Goal: Task Accomplishment & Management: Use online tool/utility

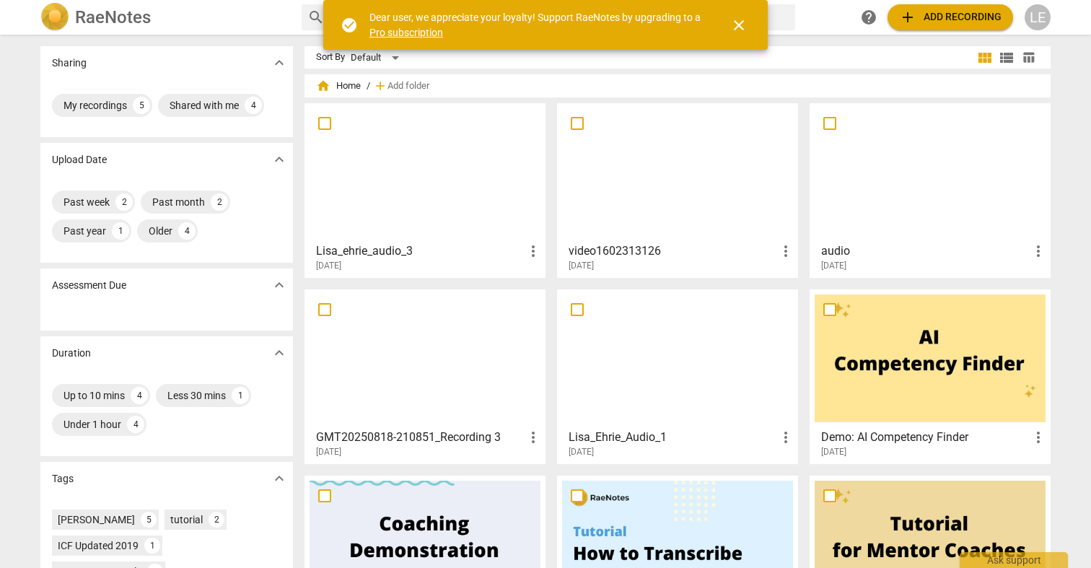
click at [929, 14] on span "add Add recording" at bounding box center [950, 17] width 102 height 17
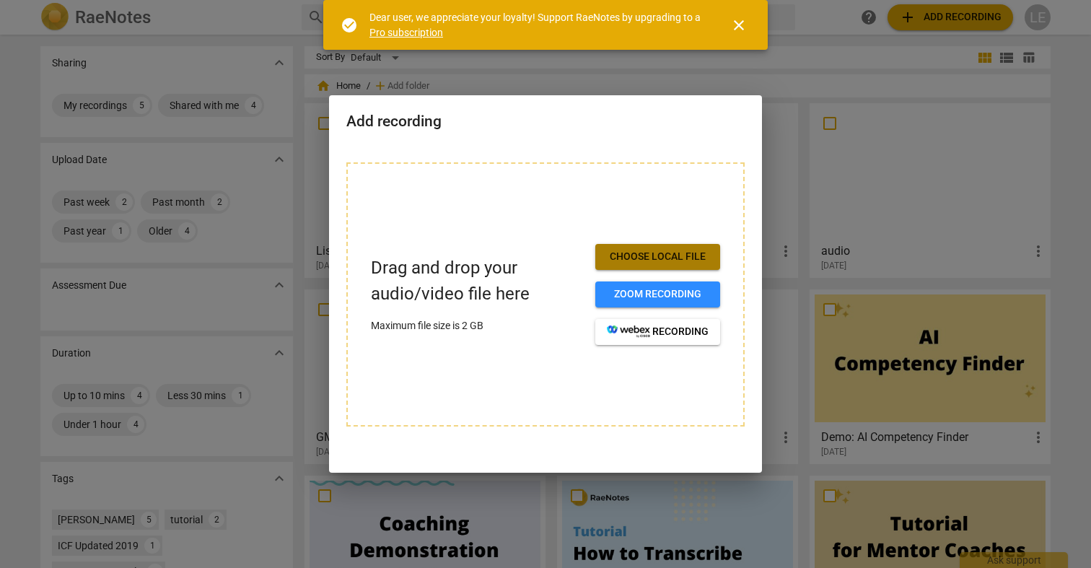
click at [636, 252] on span "Choose local file" at bounding box center [658, 257] width 102 height 14
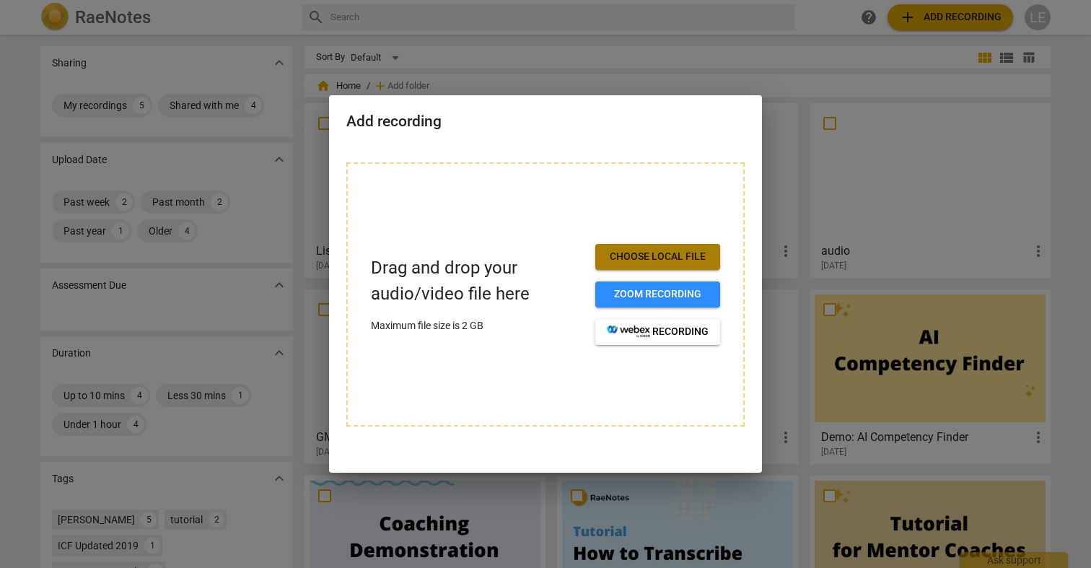
click at [675, 256] on span "Choose local file" at bounding box center [658, 257] width 102 height 14
click at [649, 502] on div at bounding box center [545, 284] width 1091 height 568
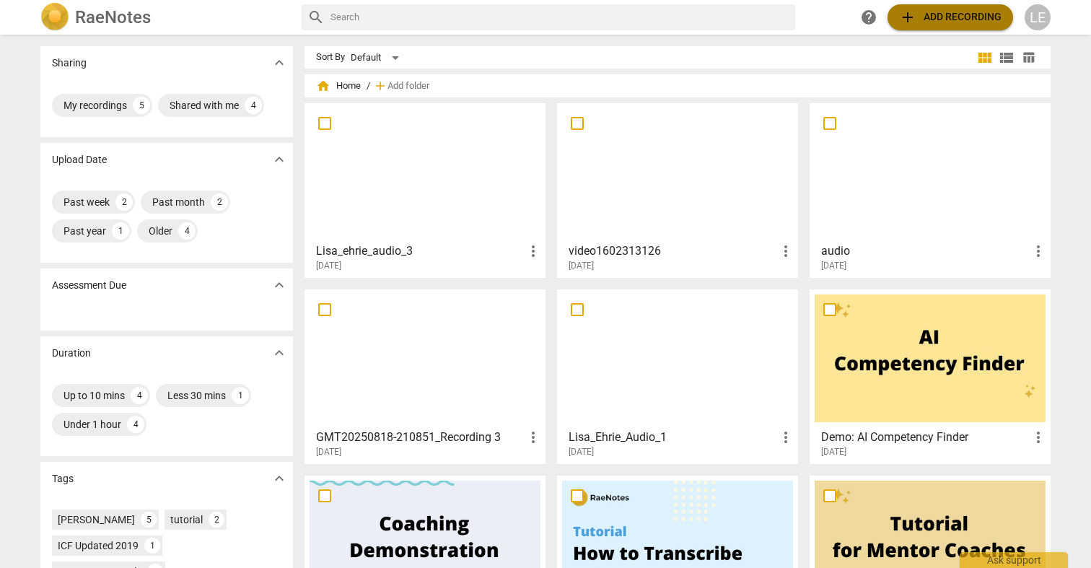
click at [950, 14] on span "add Add recording" at bounding box center [950, 17] width 102 height 17
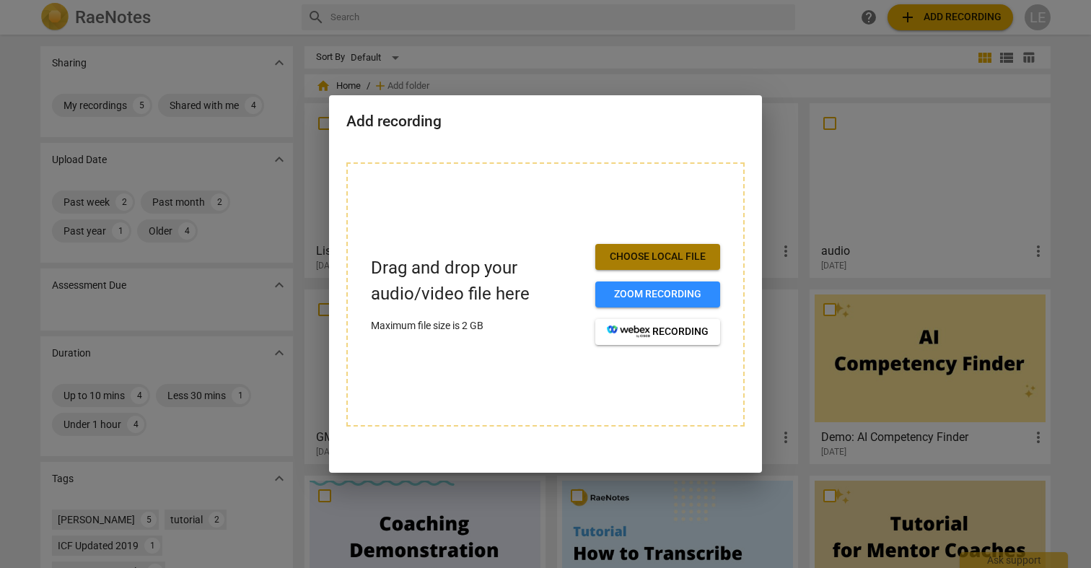
click at [626, 257] on span "Choose local file" at bounding box center [658, 257] width 102 height 14
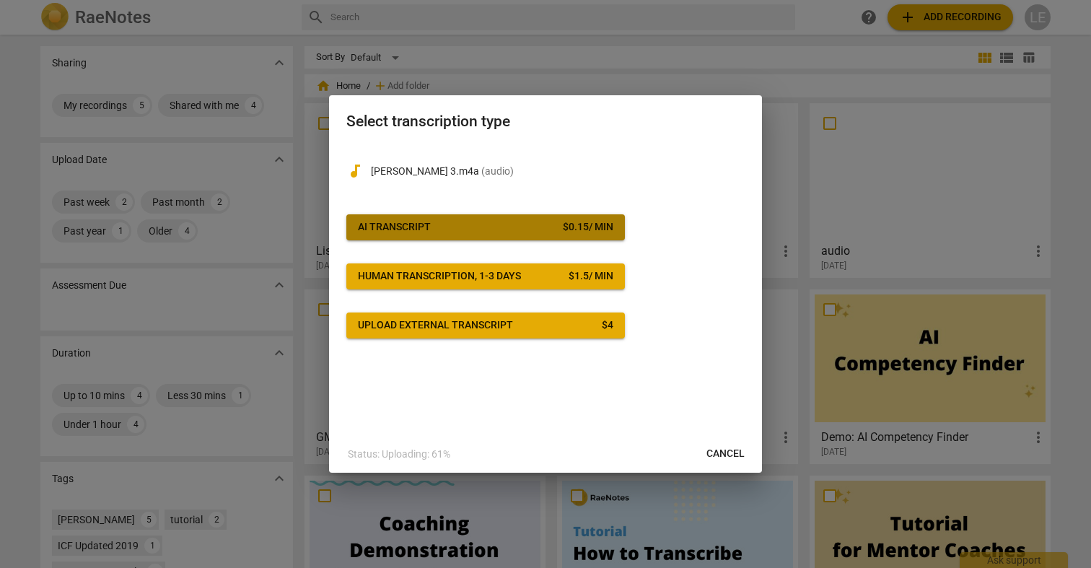
click at [532, 233] on span "AI Transcript $ 0.15 / min" at bounding box center [485, 227] width 255 height 14
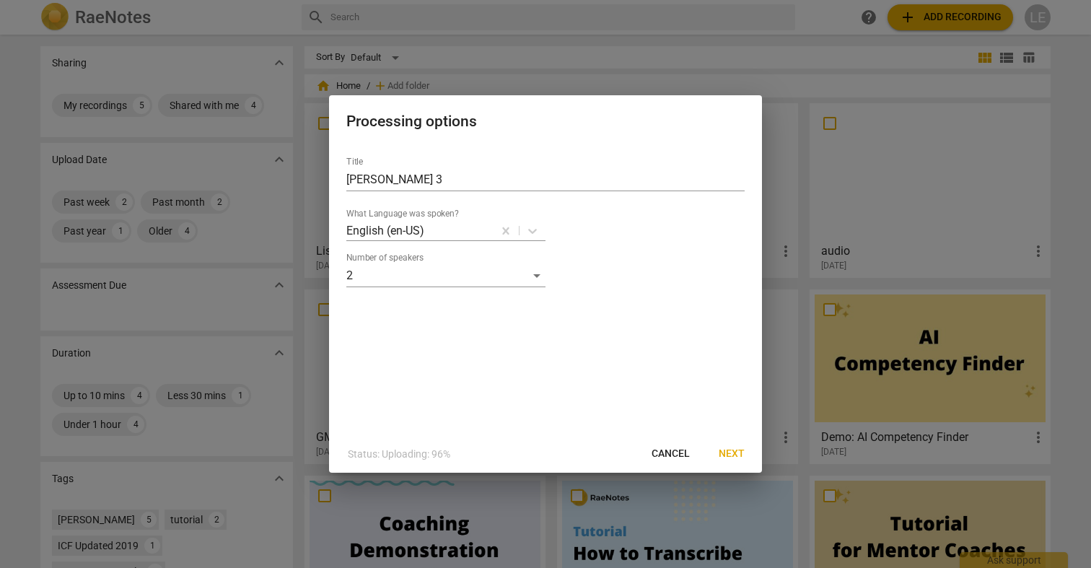
click at [745, 454] on button "Next" at bounding box center [731, 454] width 49 height 26
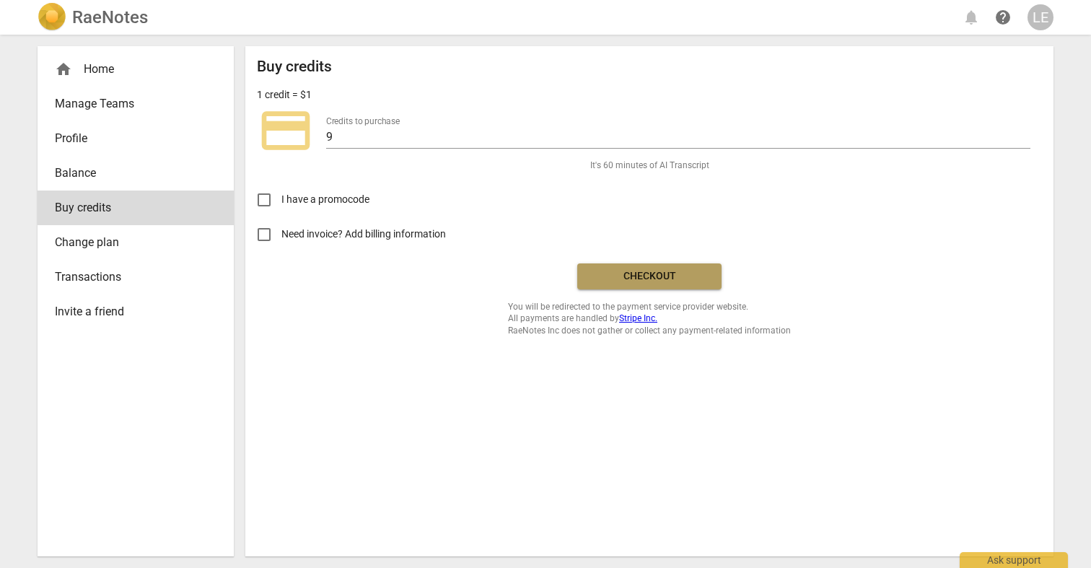
click at [642, 276] on span "Checkout" at bounding box center [649, 276] width 121 height 14
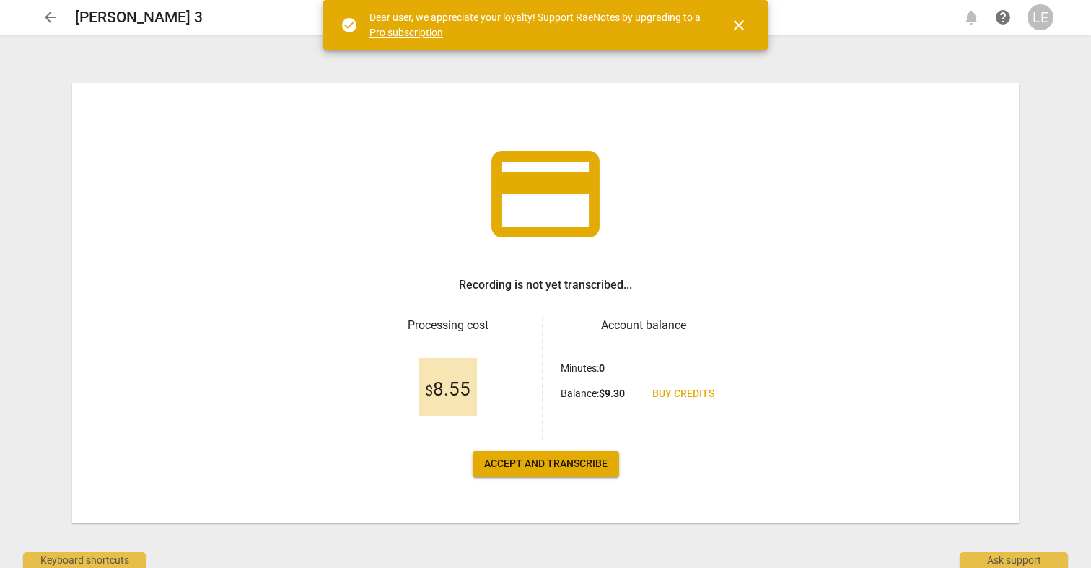
click at [572, 463] on span "Accept and transcribe" at bounding box center [545, 464] width 123 height 14
